Goal: Task Accomplishment & Management: Manage account settings

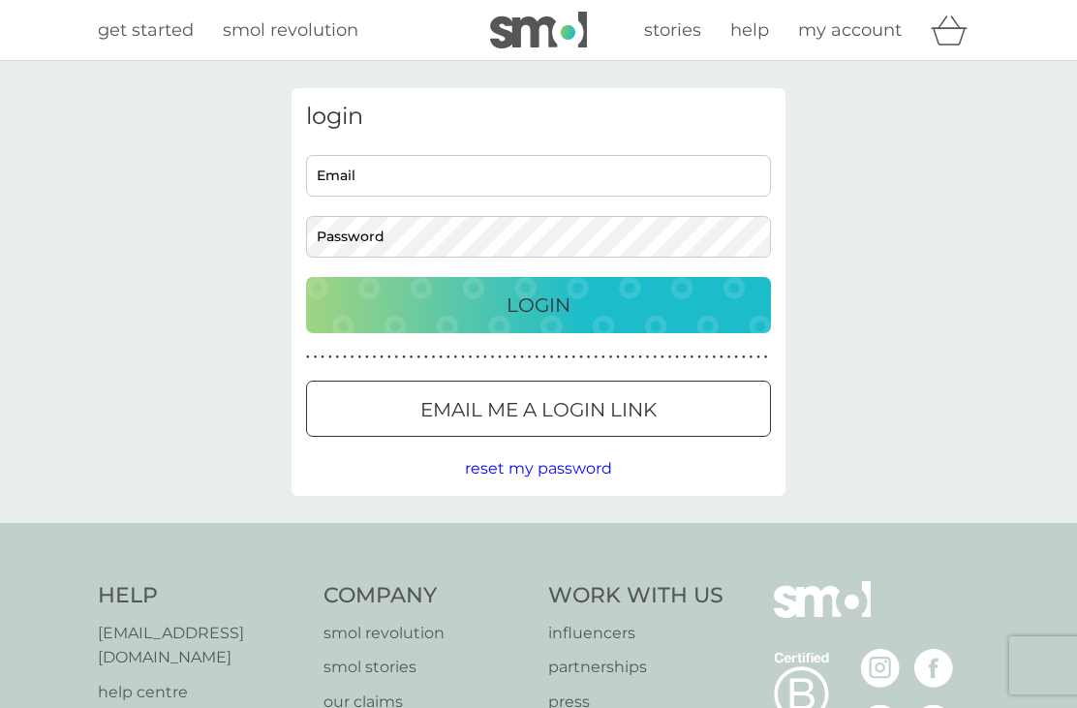
click at [537, 179] on input "Email" at bounding box center [538, 176] width 465 height 42
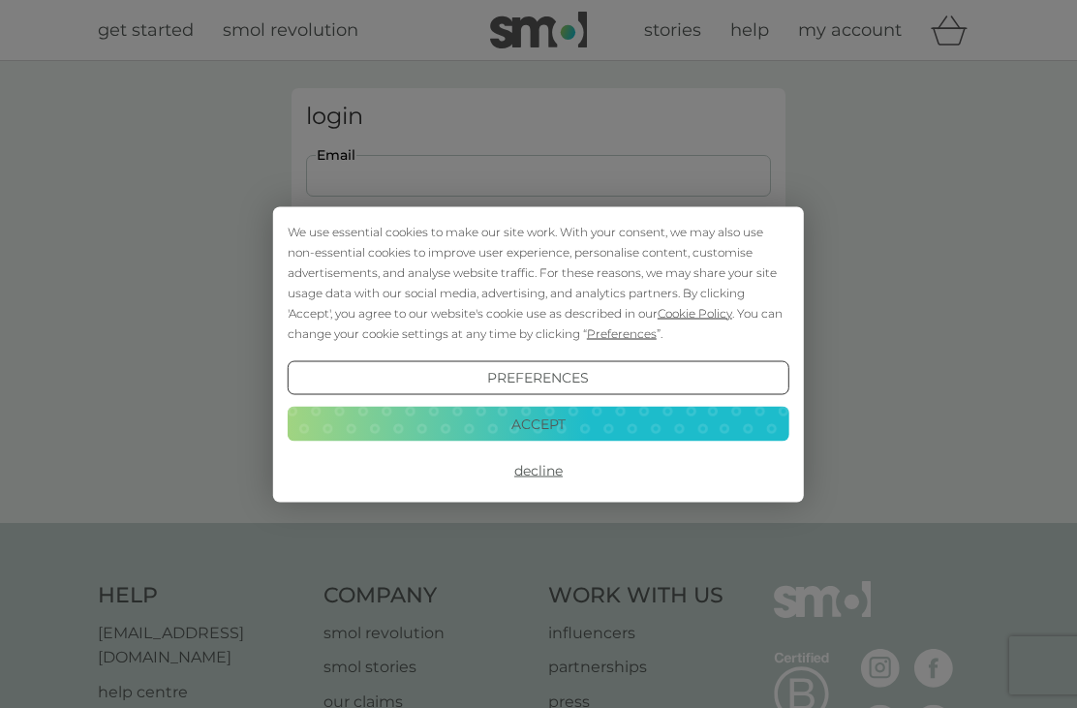
click at [1075, 303] on div "We use essential cookies to make our site work. With your consent, we may also …" at bounding box center [538, 354] width 1077 height 708
click at [539, 469] on button "Decline" at bounding box center [539, 470] width 502 height 35
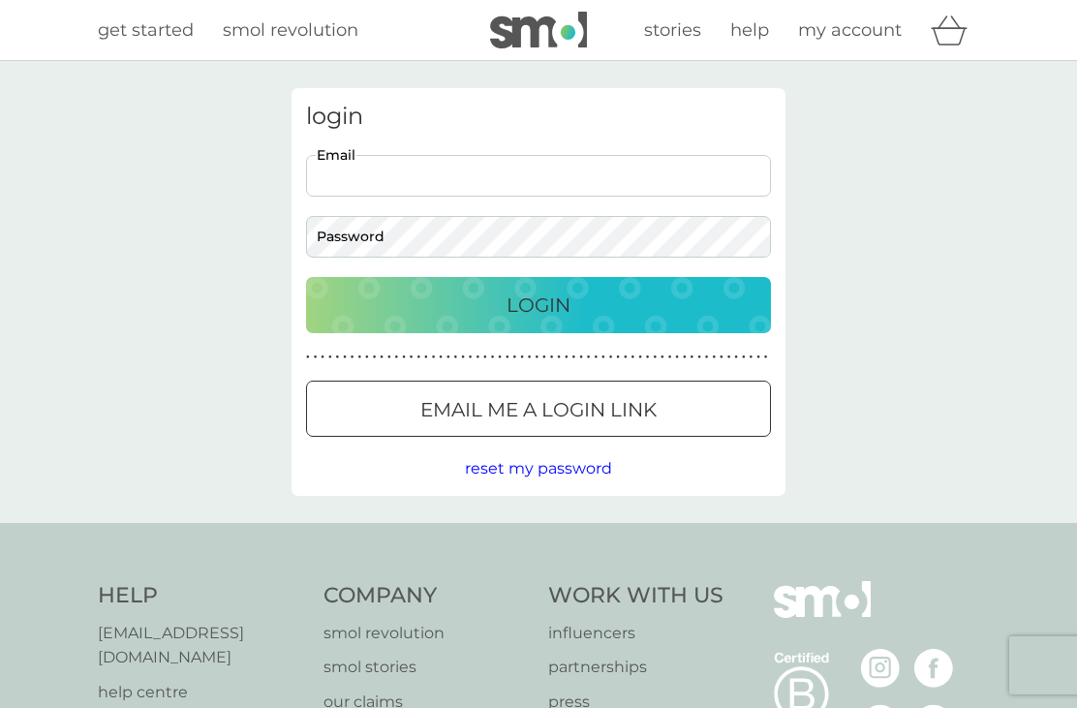
type input "[PERSON_NAME][EMAIL_ADDRESS][DOMAIN_NAME]"
click at [539, 304] on button "Login" at bounding box center [538, 305] width 465 height 56
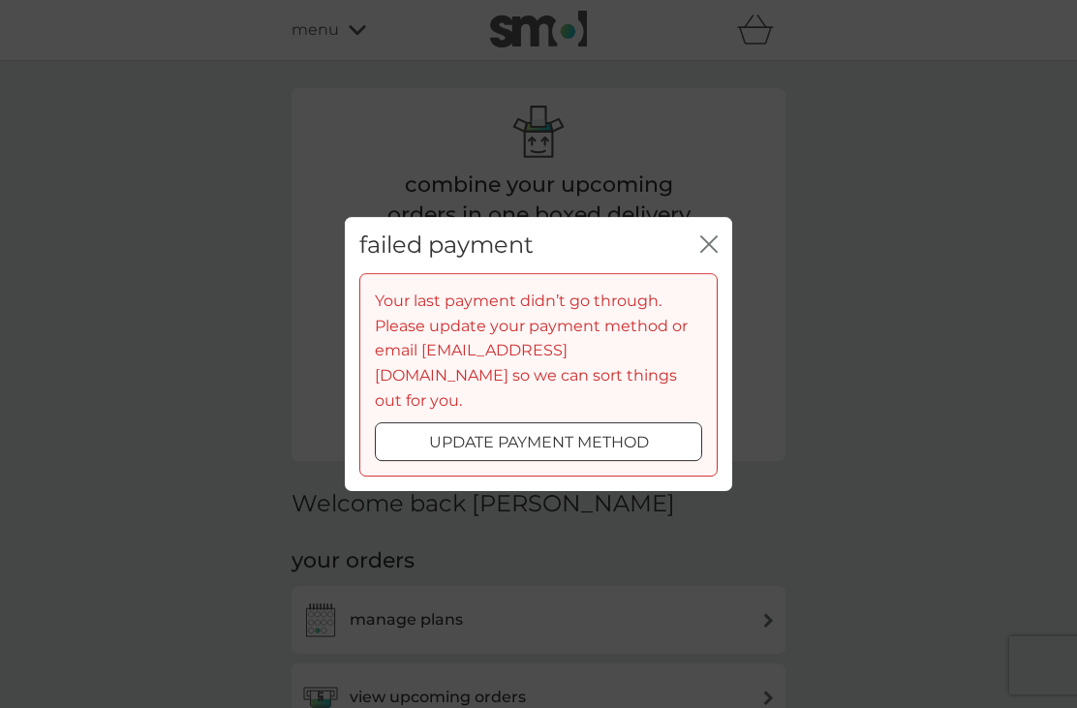
click at [479, 440] on p "update payment method" at bounding box center [539, 442] width 220 height 25
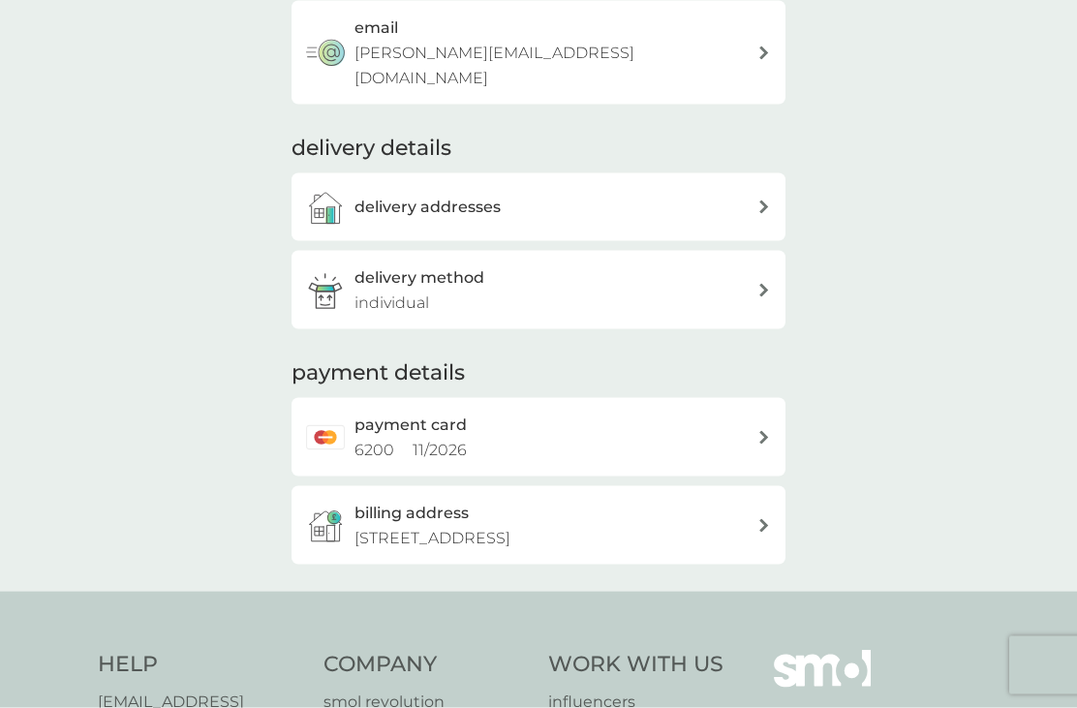
scroll to position [299, 0]
click at [749, 412] on div "payment card 6200 11 / 2026" at bounding box center [556, 436] width 403 height 49
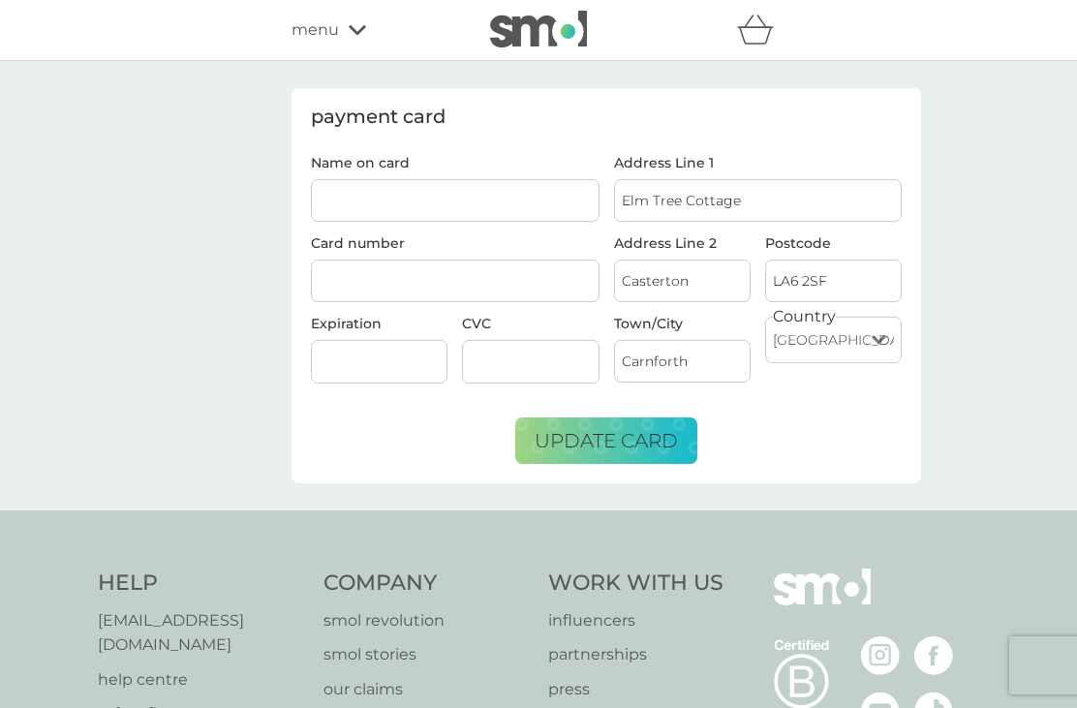
click at [366, 197] on input "Name on card" at bounding box center [455, 200] width 289 height 43
type input "[PERSON_NAME]"
click at [393, 354] on div at bounding box center [379, 362] width 121 height 16
click at [346, 344] on div at bounding box center [379, 362] width 137 height 44
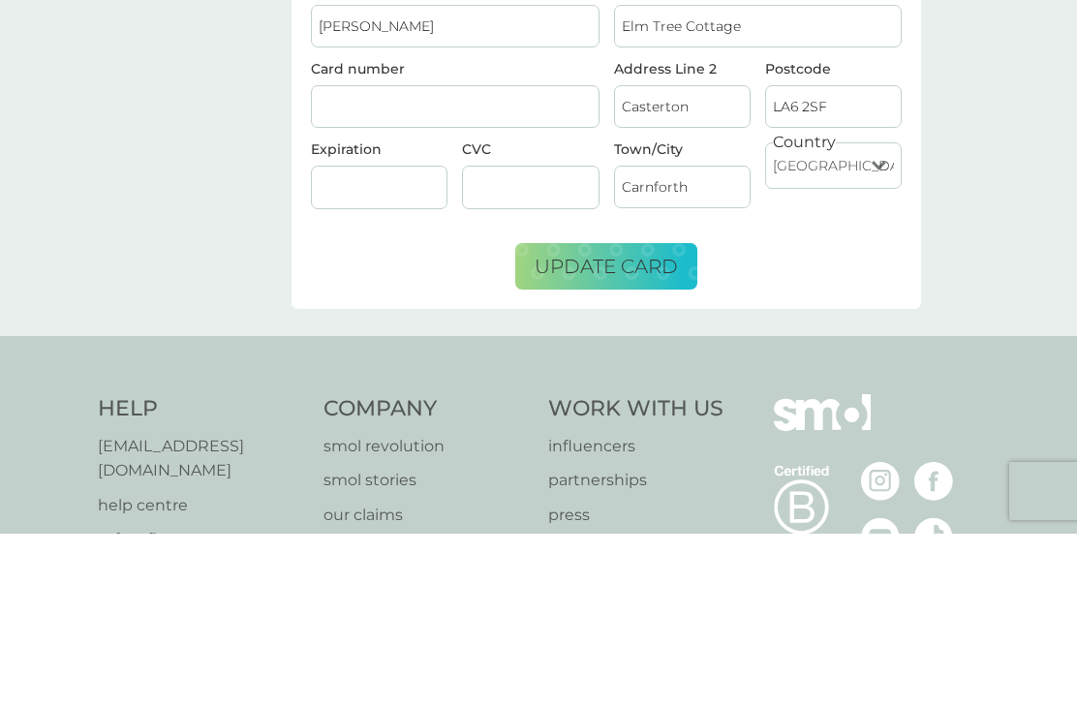
click at [533, 340] on div at bounding box center [530, 362] width 137 height 44
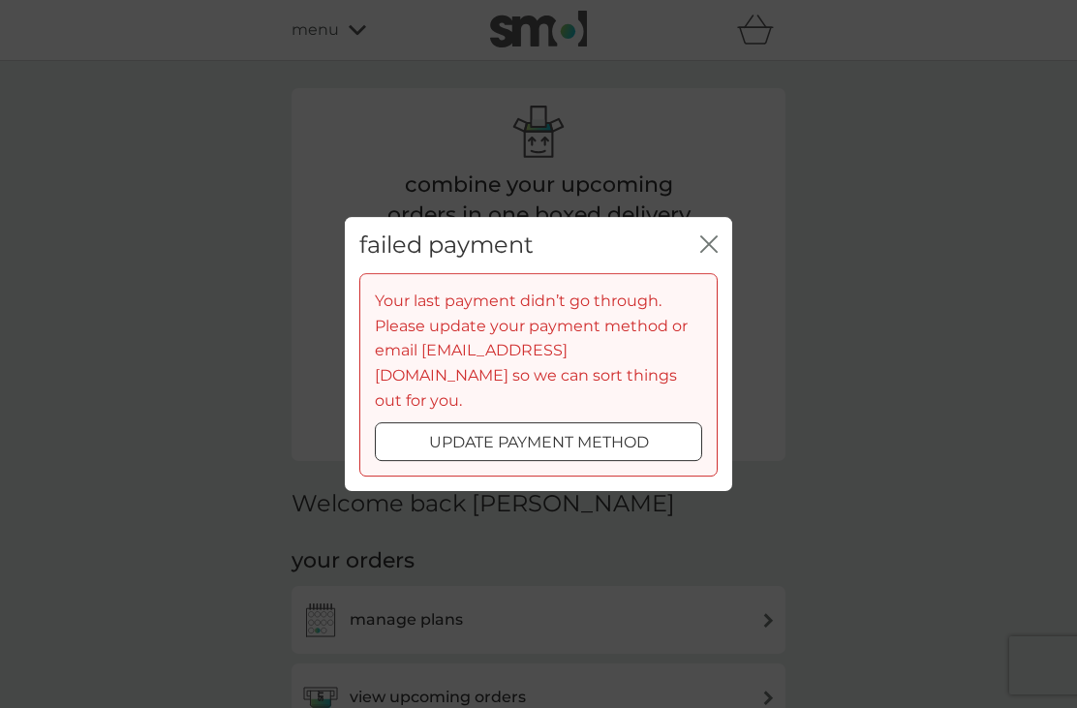
click at [592, 441] on button "update payment method" at bounding box center [539, 441] width 328 height 39
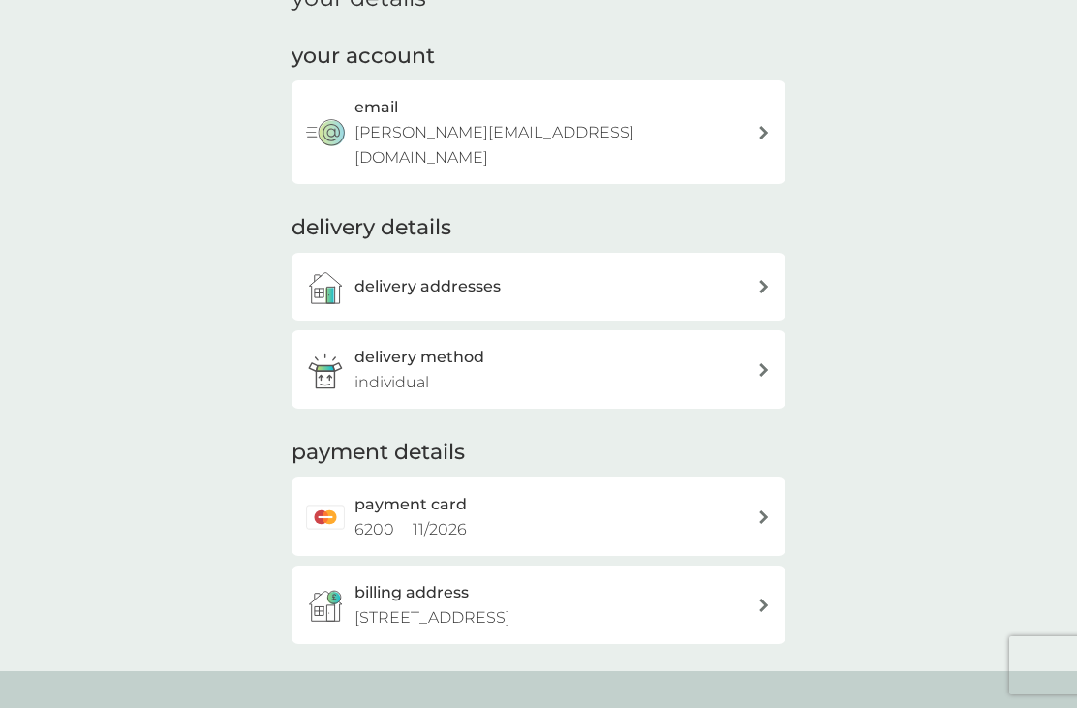
scroll to position [245, 0]
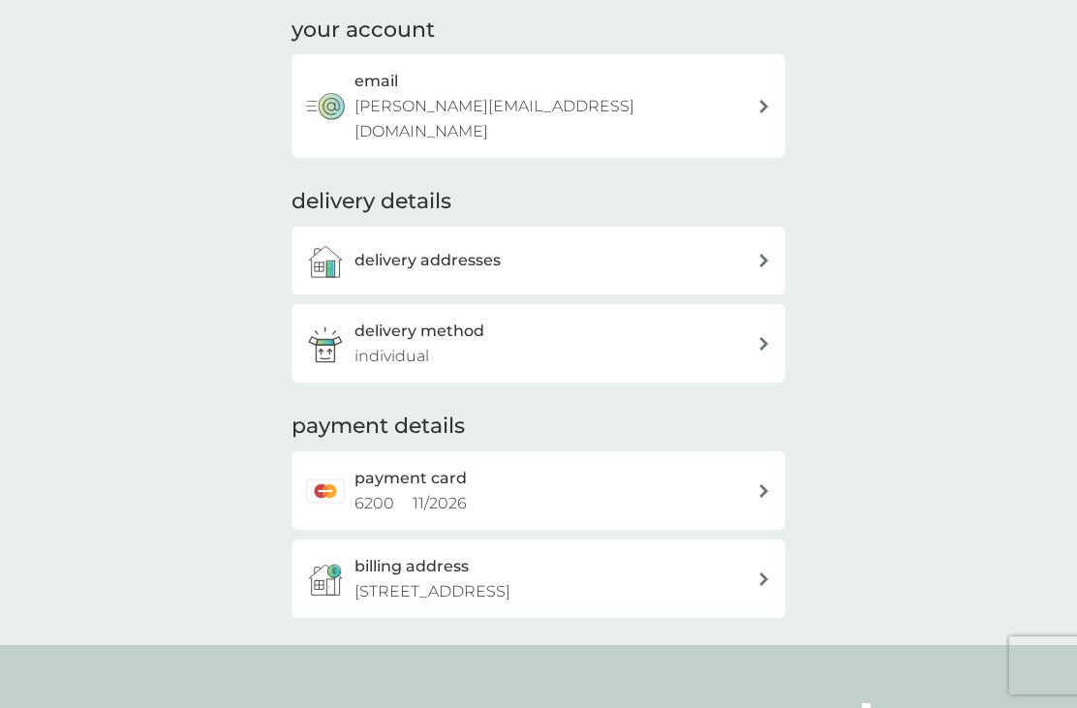
click at [764, 472] on div "payment card 6200 11 / 2026" at bounding box center [539, 491] width 494 height 78
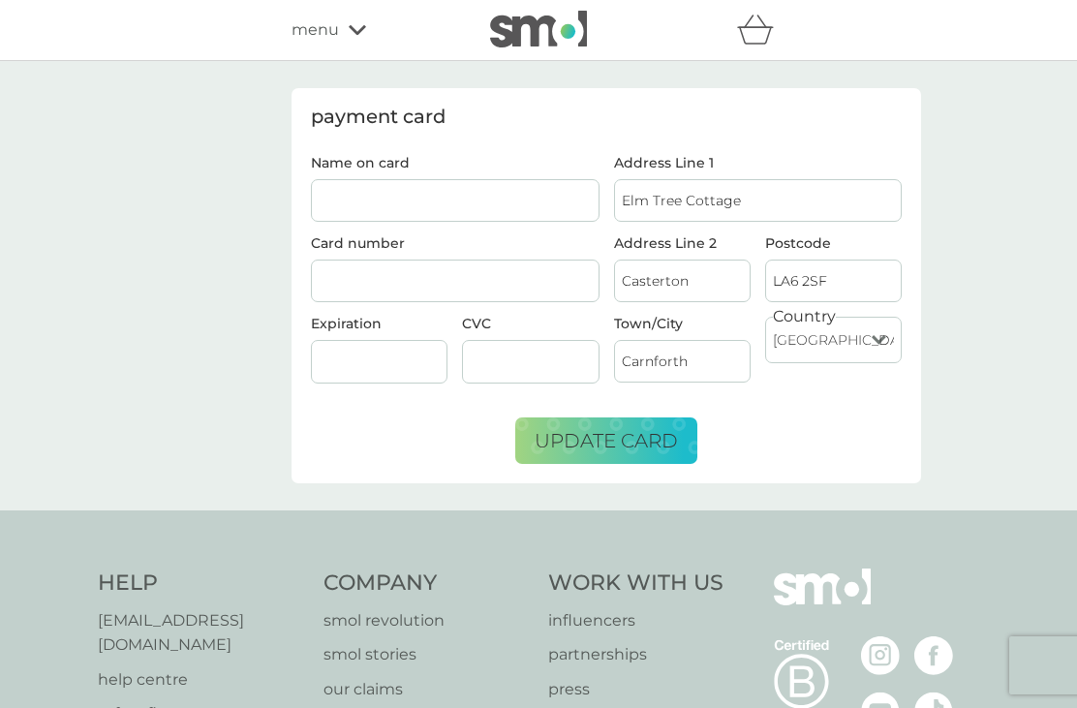
click at [453, 199] on input "Name on card" at bounding box center [455, 200] width 289 height 43
type input "[PERSON_NAME]"
click at [390, 271] on div at bounding box center [455, 282] width 289 height 44
click at [359, 260] on div at bounding box center [455, 282] width 289 height 44
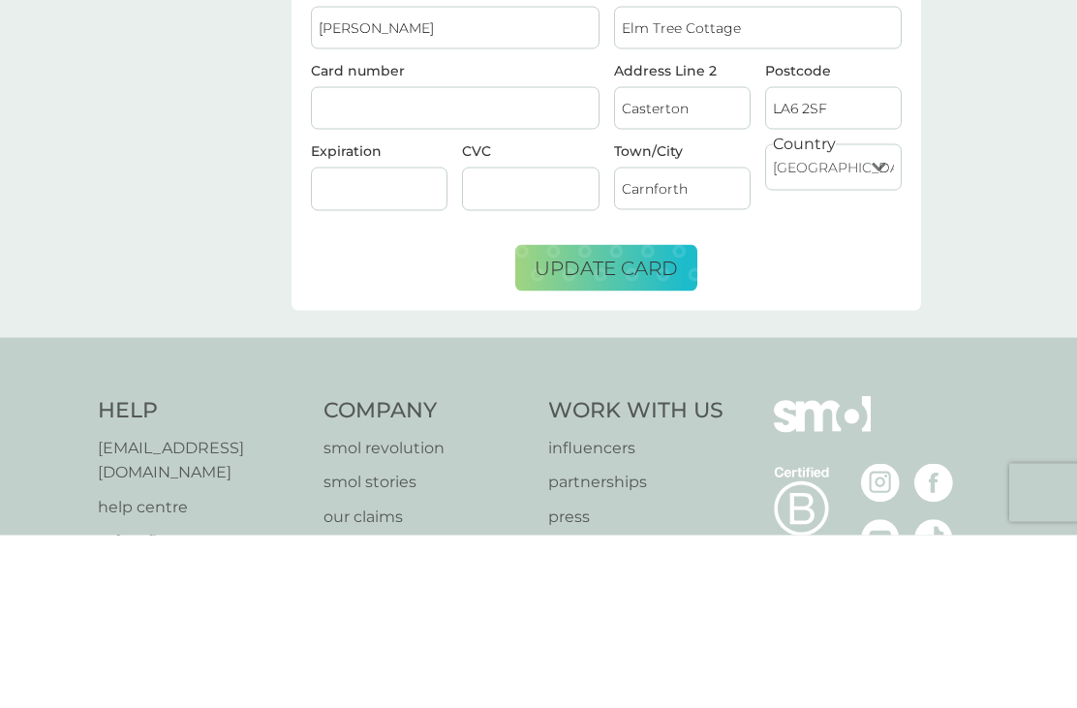
click at [640, 418] on button "update card" at bounding box center [606, 441] width 182 height 47
